Goal: Task Accomplishment & Management: Manage account settings

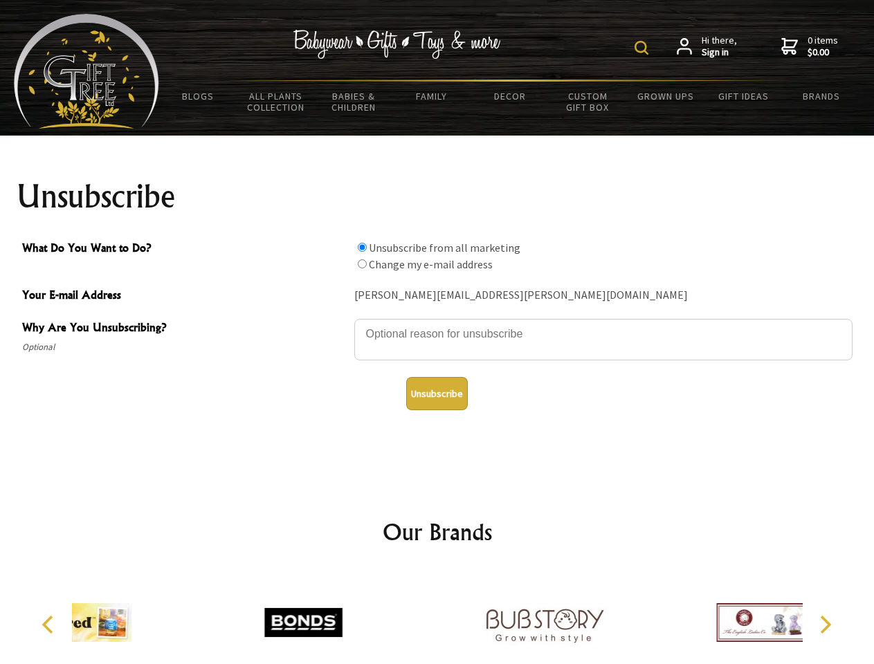
click at [643, 48] on img at bounding box center [641, 48] width 14 height 14
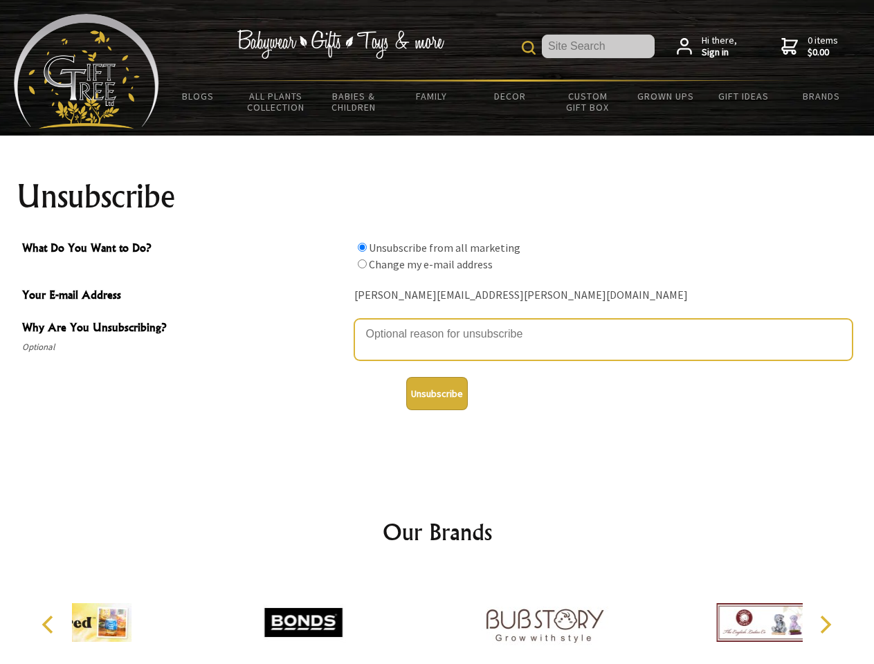
click at [437, 324] on textarea "Why Are You Unsubscribing?" at bounding box center [603, 340] width 498 height 42
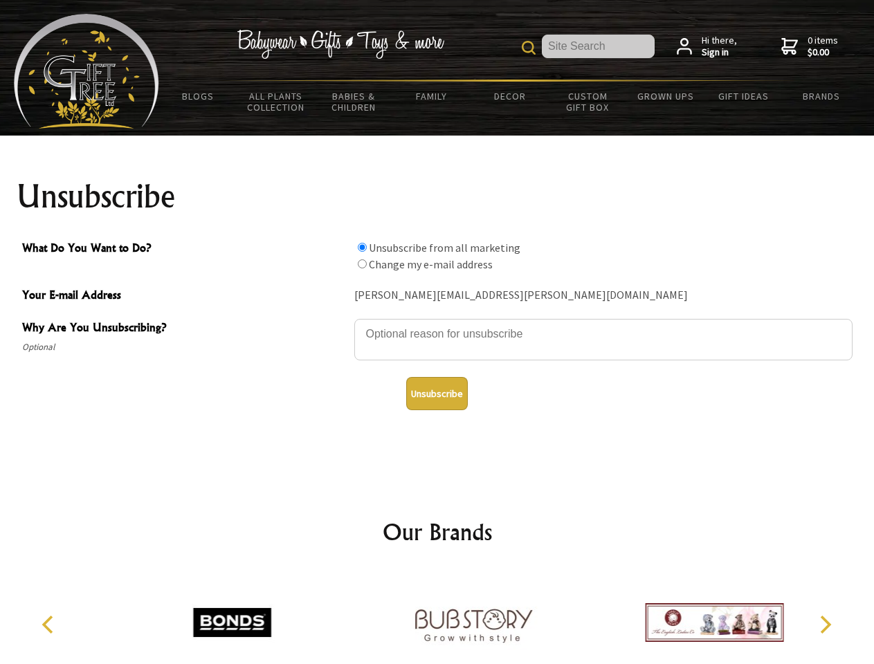
click at [362, 247] on input "What Do You Want to Do?" at bounding box center [362, 247] width 9 height 9
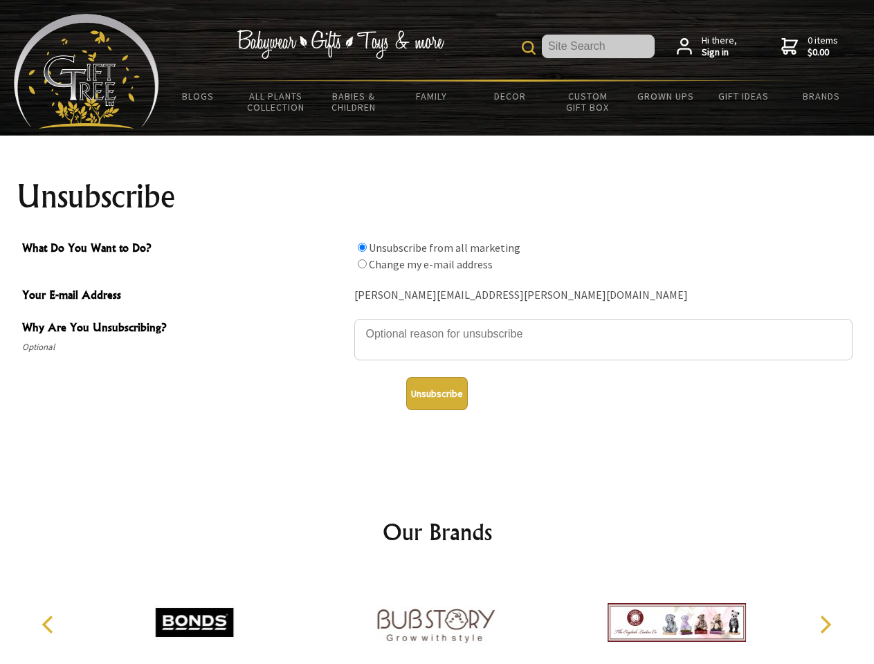
click at [362, 264] on input "What Do You Want to Do?" at bounding box center [362, 263] width 9 height 9
radio input "true"
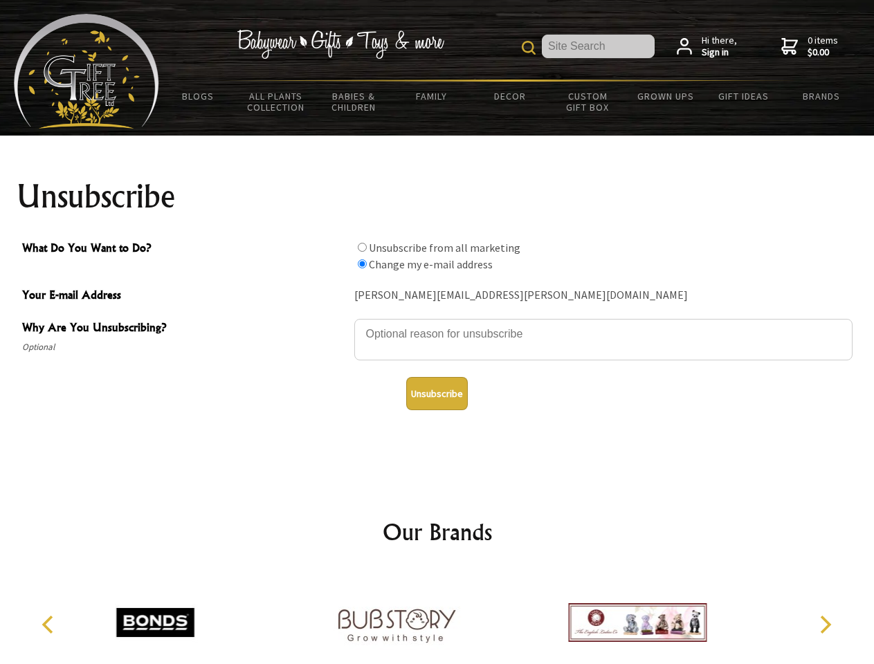
click at [437, 394] on button "Unsubscribe" at bounding box center [437, 393] width 62 height 33
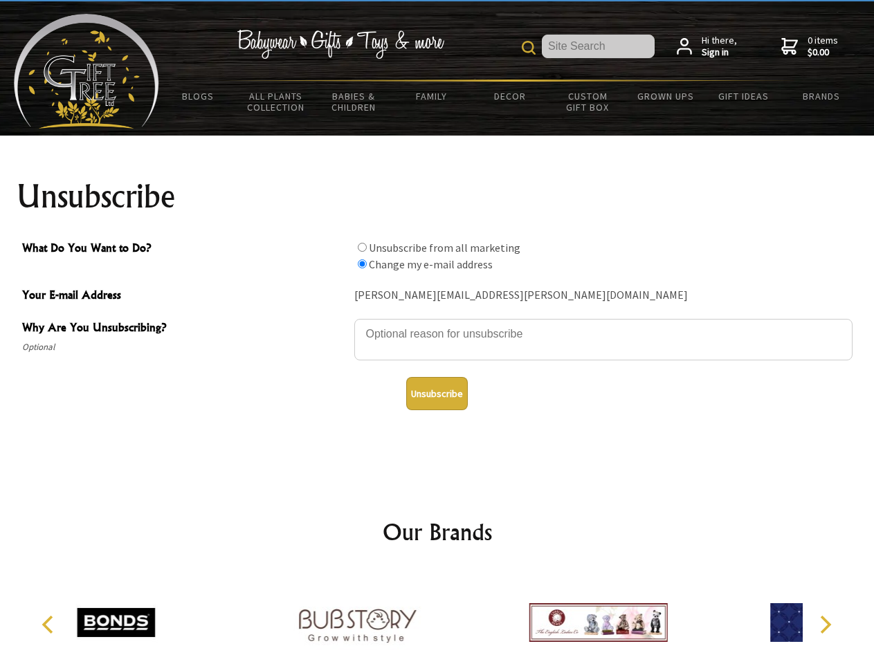
click at [437, 617] on div at bounding box center [357, 625] width 241 height 108
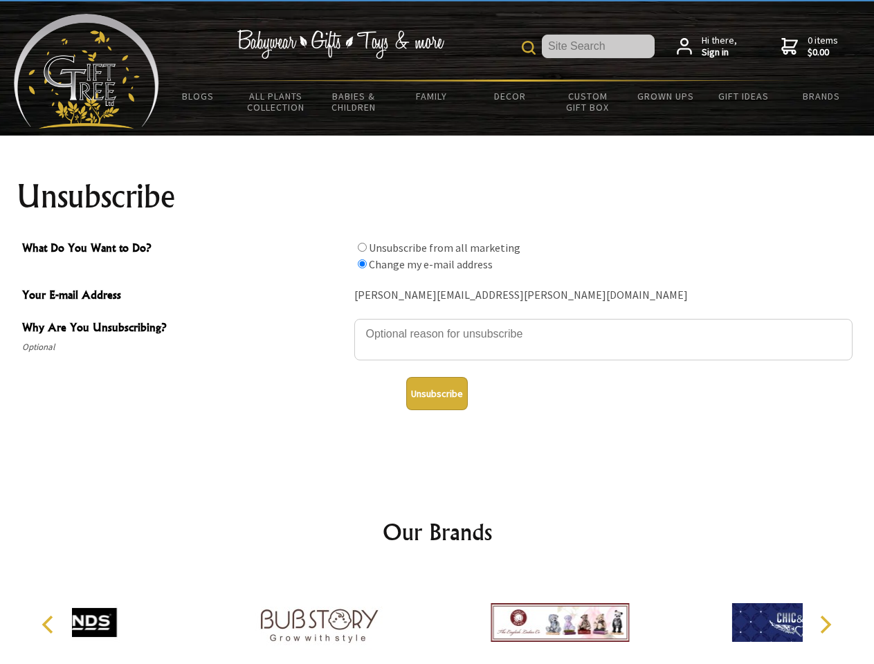
click at [50, 625] on icon "Previous" at bounding box center [49, 625] width 18 height 18
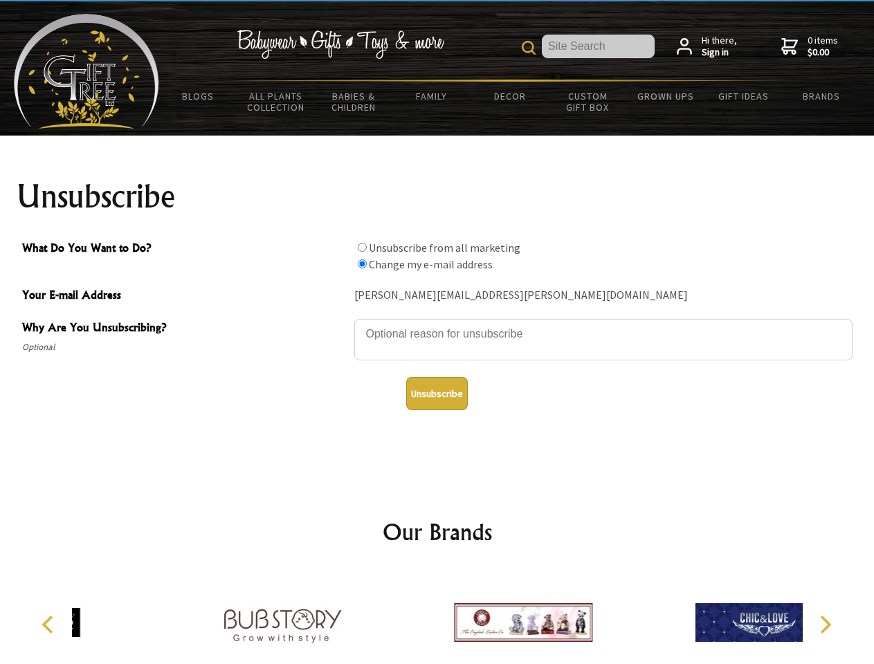
click at [825, 625] on icon "Next" at bounding box center [824, 625] width 18 height 18
